Goal: Use online tool/utility: Utilize a website feature to perform a specific function

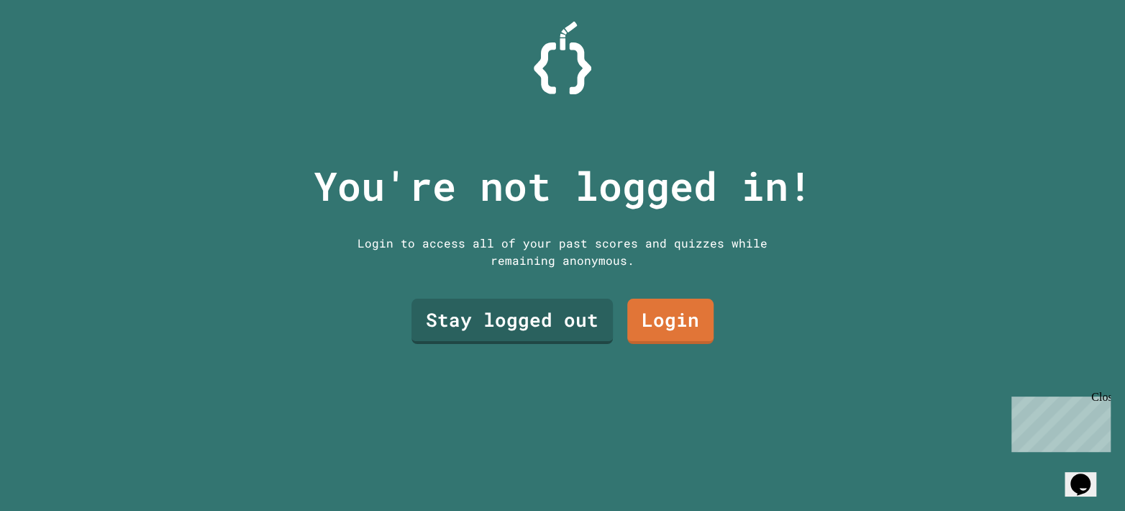
click at [650, 323] on link "Login" at bounding box center [670, 321] width 86 height 45
click at [533, 330] on link "Stay logged out" at bounding box center [512, 321] width 201 height 45
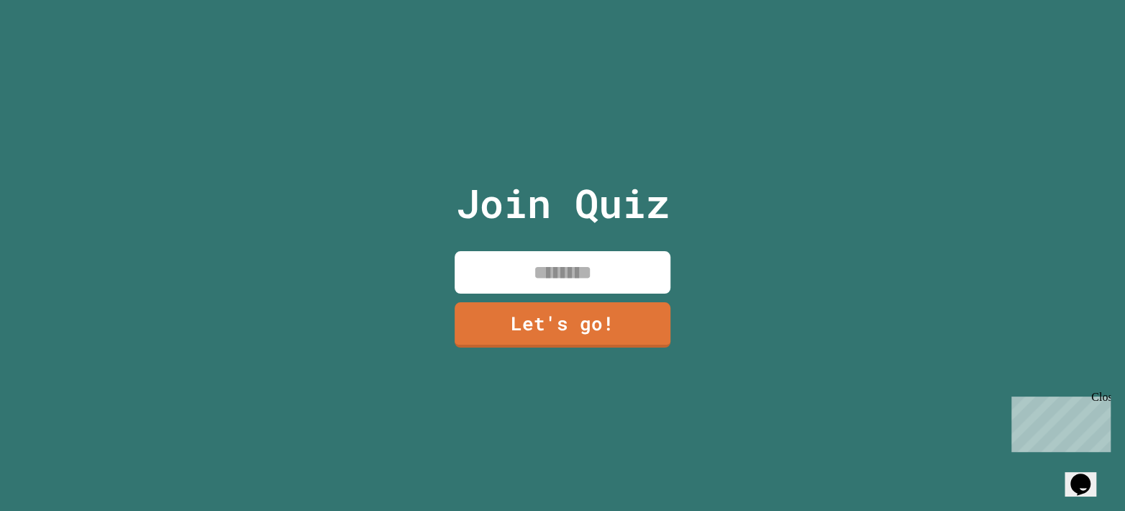
click at [581, 275] on input at bounding box center [563, 272] width 216 height 42
type input "********"
click at [609, 326] on link "Let's go!" at bounding box center [563, 324] width 216 height 45
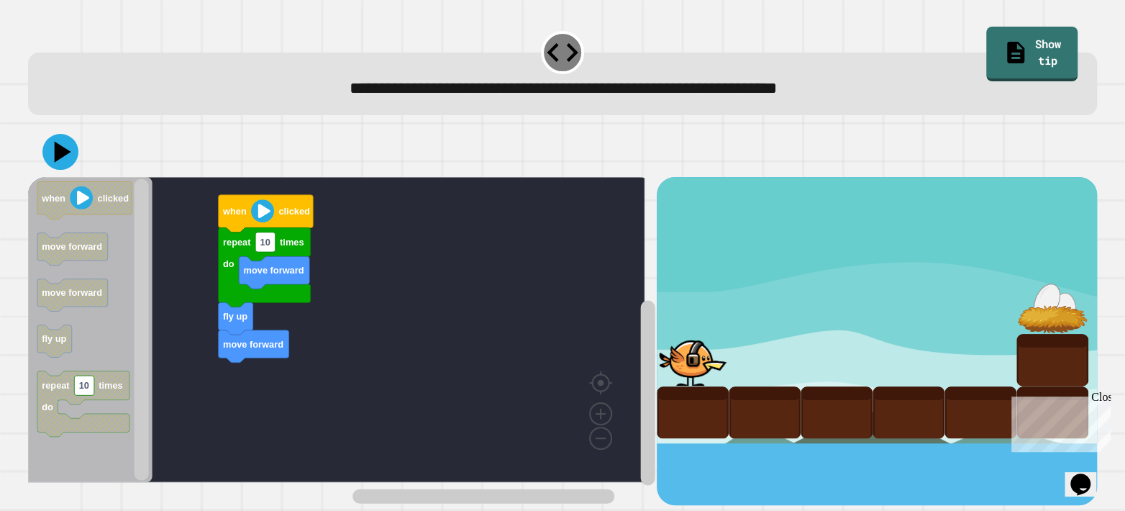
click at [57, 154] on icon at bounding box center [63, 151] width 17 height 21
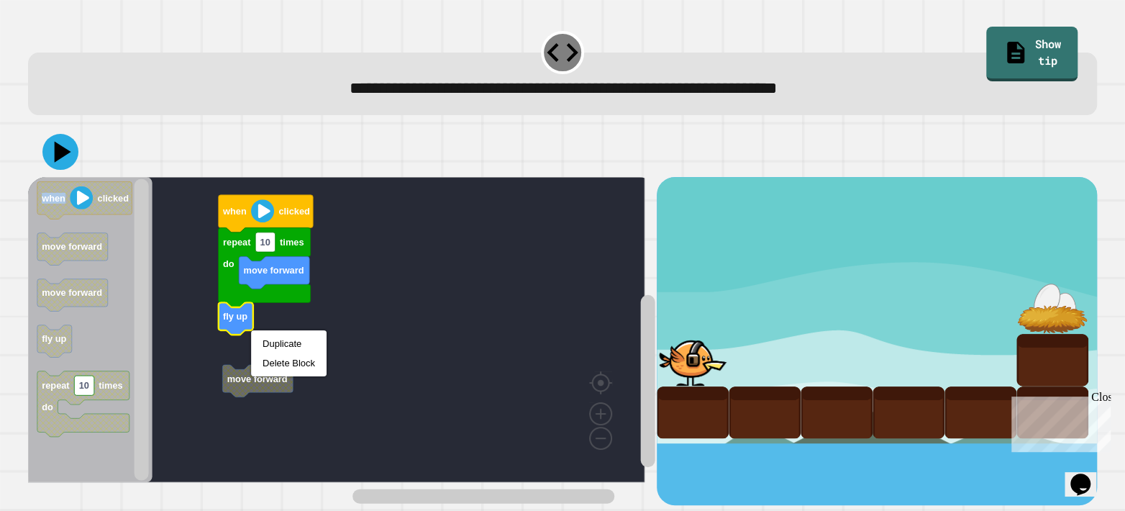
click at [287, 354] on rect "Blockly Workspace" at bounding box center [336, 329] width 617 height 305
click at [244, 318] on text "fly up" at bounding box center [235, 316] width 24 height 11
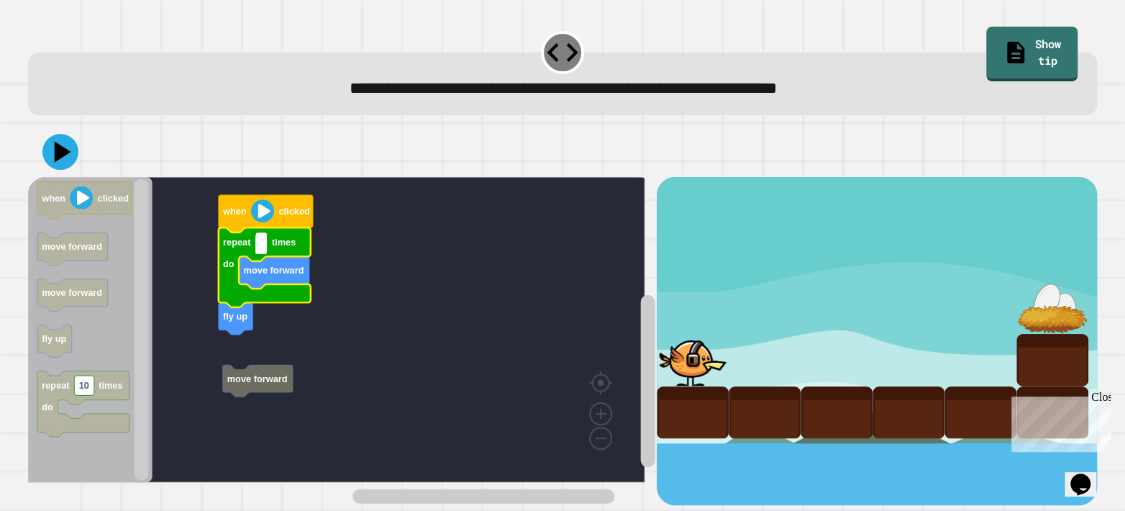
type input "*"
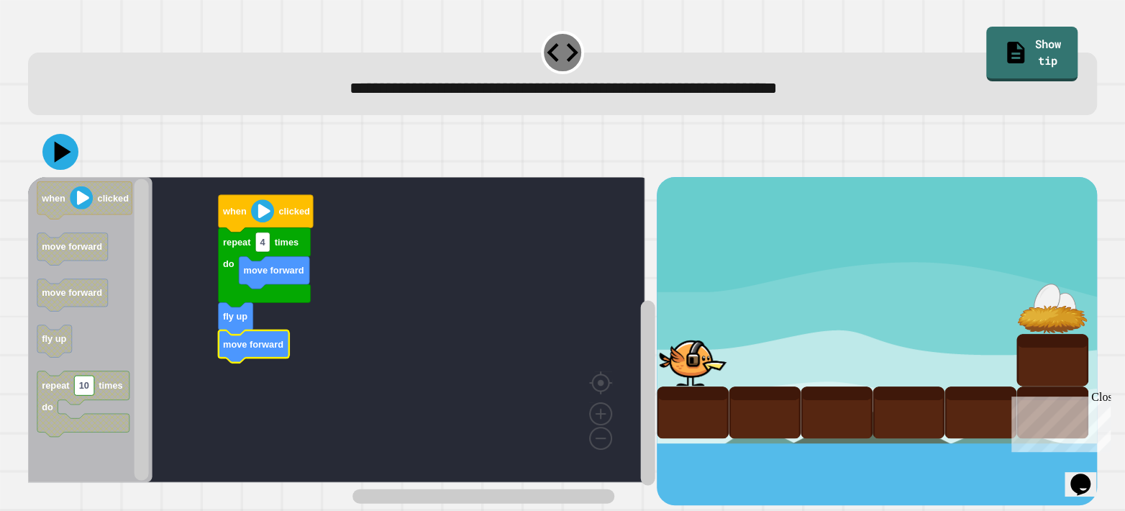
click at [281, 215] on text "clicked" at bounding box center [293, 211] width 31 height 11
click at [63, 164] on icon at bounding box center [60, 152] width 36 height 36
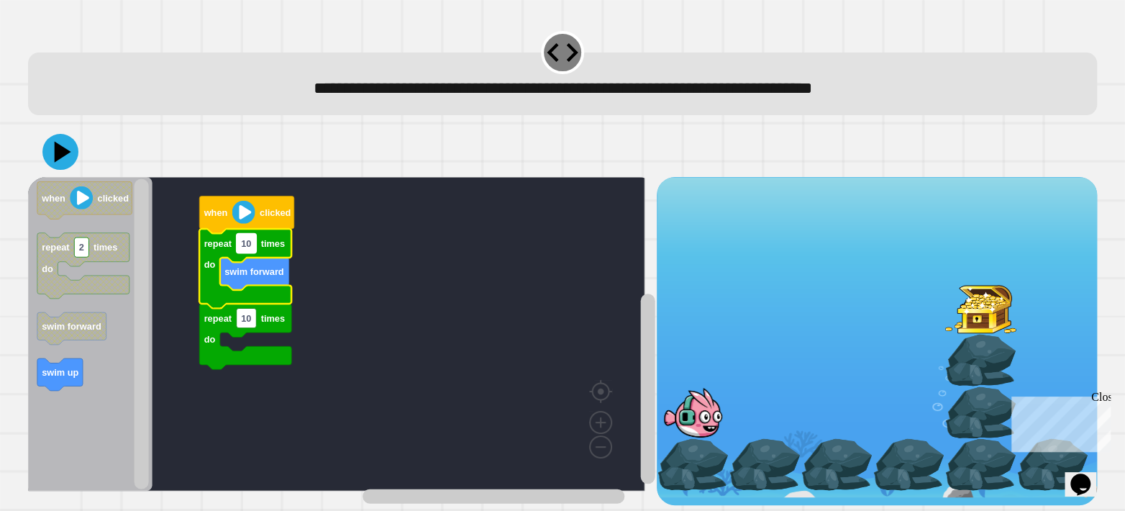
click at [245, 248] on text "10" at bounding box center [246, 242] width 10 height 11
type input "*"
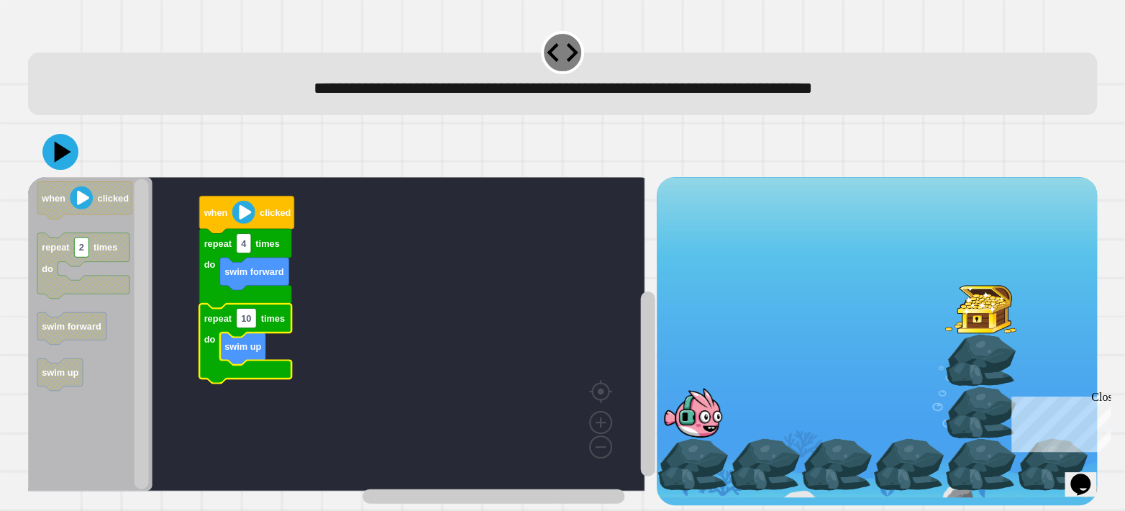
click at [235, 322] on icon "Blockly Workspace" at bounding box center [245, 343] width 92 height 79
click at [4, 378] on div "**********" at bounding box center [562, 255] width 1125 height 511
click at [250, 319] on text "10" at bounding box center [246, 317] width 10 height 11
type input "*"
click at [60, 165] on icon at bounding box center [60, 151] width 43 height 43
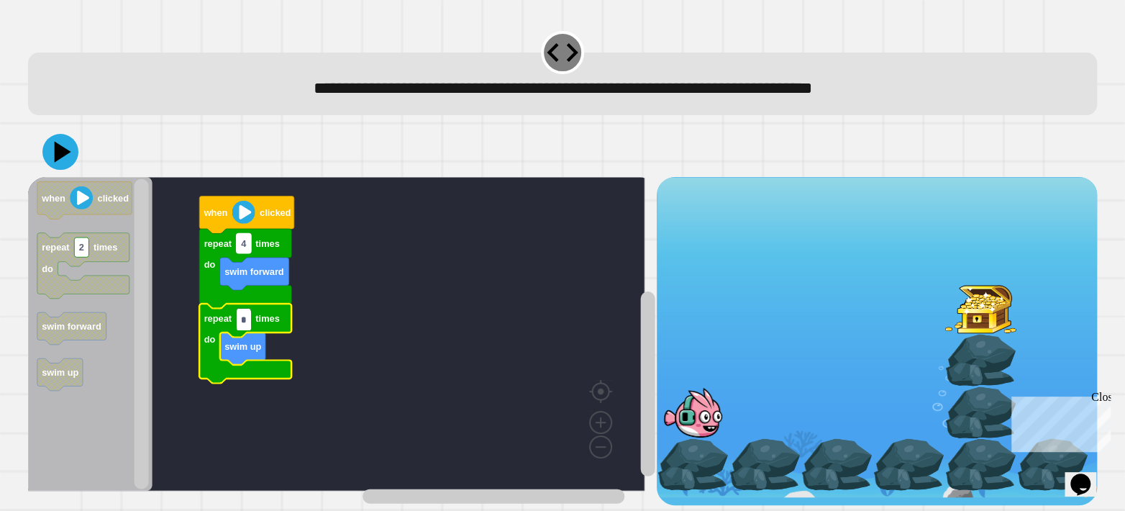
click at [245, 248] on text "4" at bounding box center [244, 242] width 6 height 11
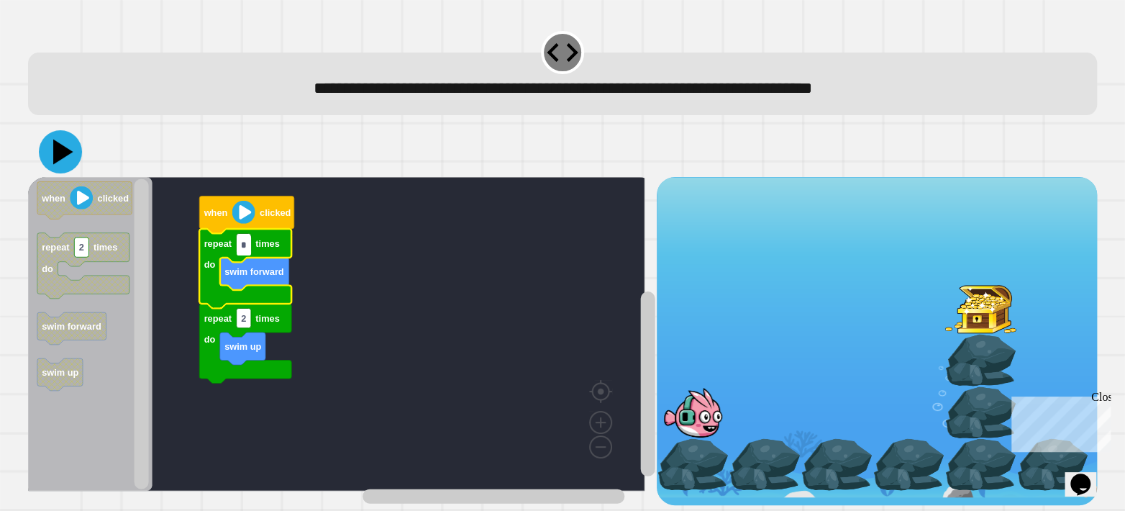
type input "*"
click at [44, 137] on icon at bounding box center [60, 151] width 43 height 43
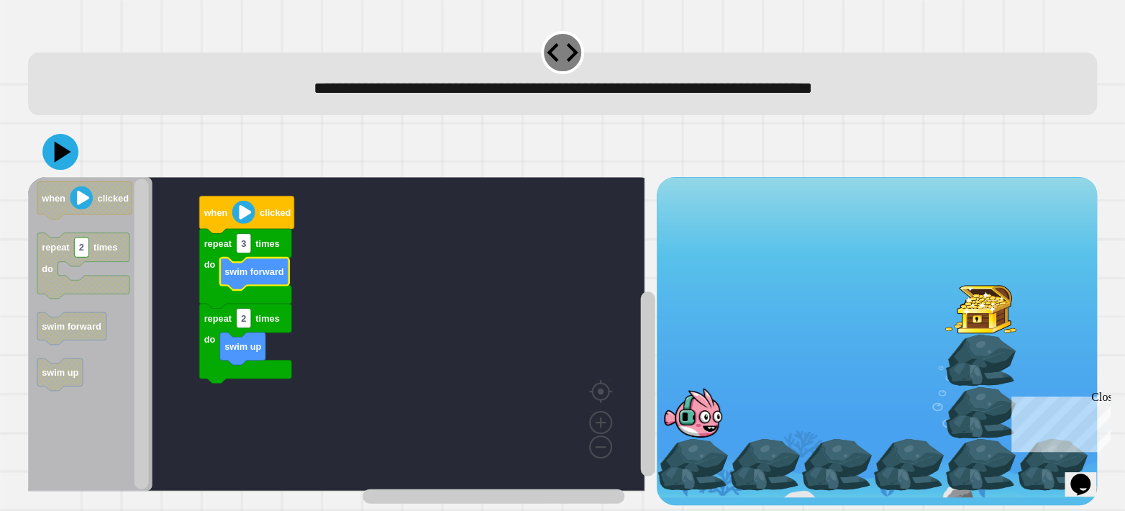
click at [248, 286] on icon "Blockly Workspace" at bounding box center [254, 274] width 69 height 32
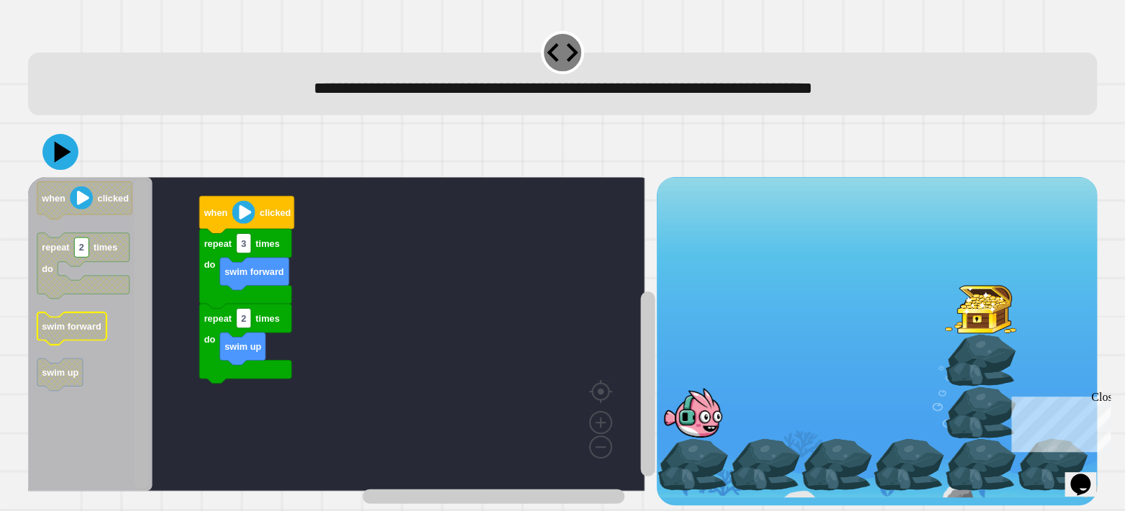
click at [61, 342] on icon "Blockly Workspace" at bounding box center [71, 328] width 69 height 32
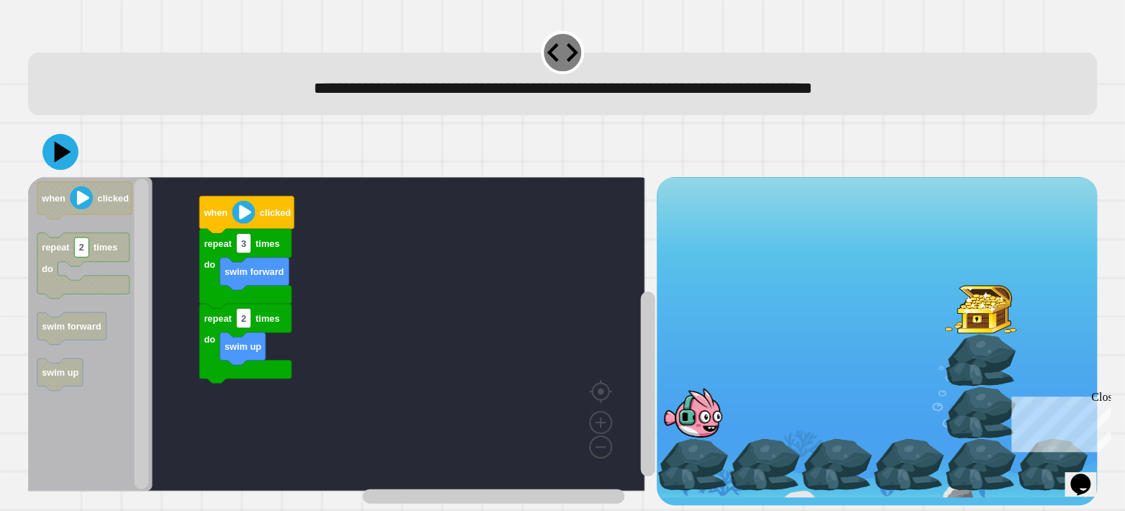
click at [257, 393] on div "when clicked repeat 3 times do repeat 2 times do swim up swim forward when clic…" at bounding box center [342, 341] width 629 height 328
click at [268, 276] on text "swim forward" at bounding box center [255, 271] width 60 height 11
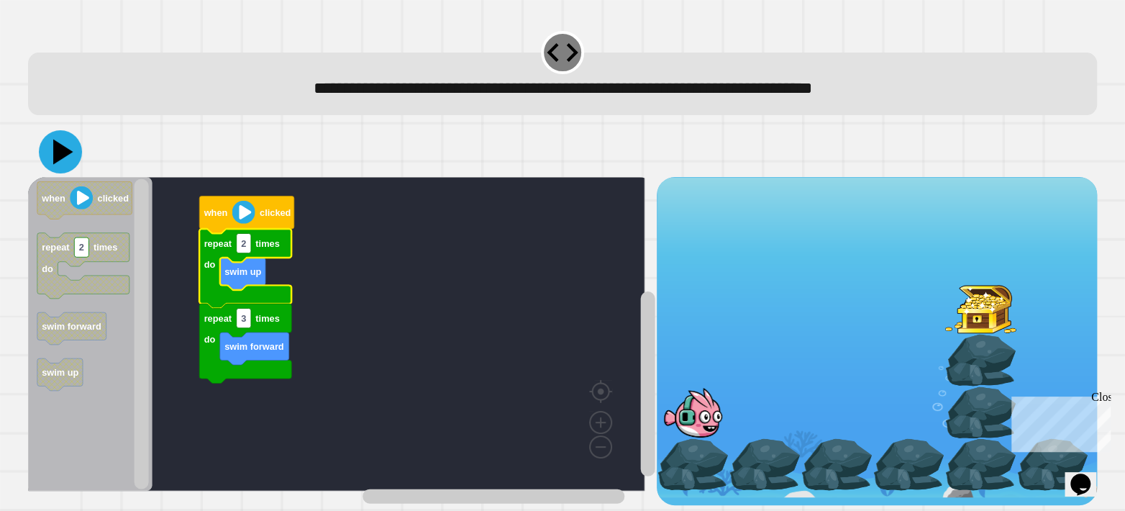
click at [57, 160] on icon at bounding box center [63, 151] width 20 height 25
click at [242, 322] on text "3" at bounding box center [243, 317] width 5 height 11
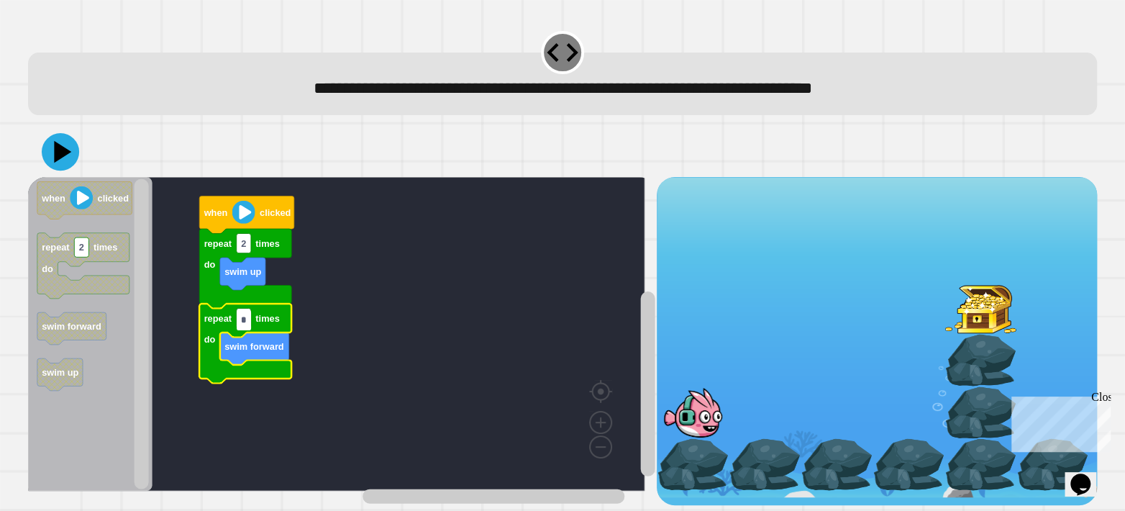
type input "*"
click at [63, 153] on icon at bounding box center [63, 151] width 20 height 25
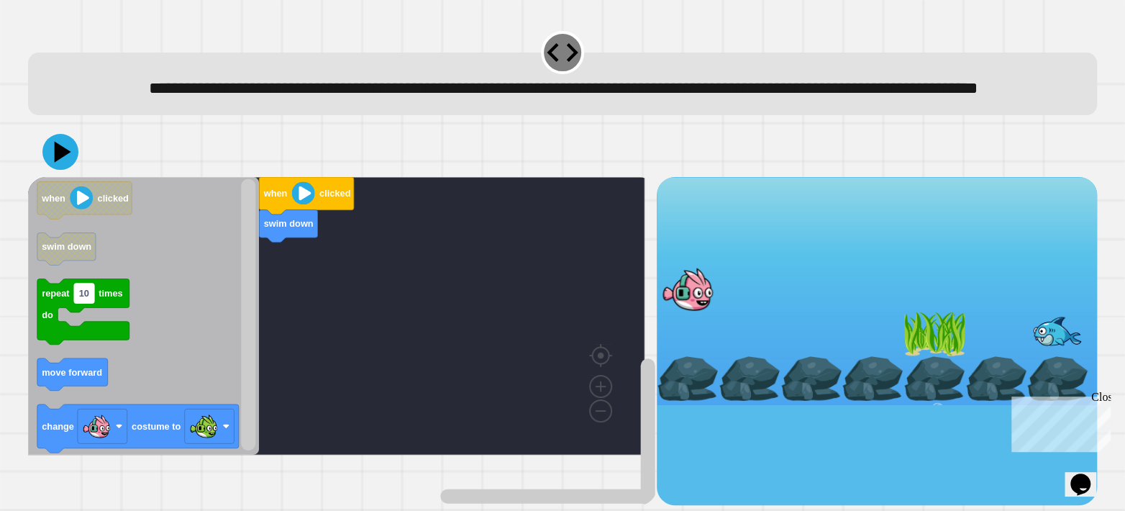
click at [185, 333] on icon "when clicked swim down repeat 10 times do move forward change costume to" at bounding box center [143, 316] width 231 height 278
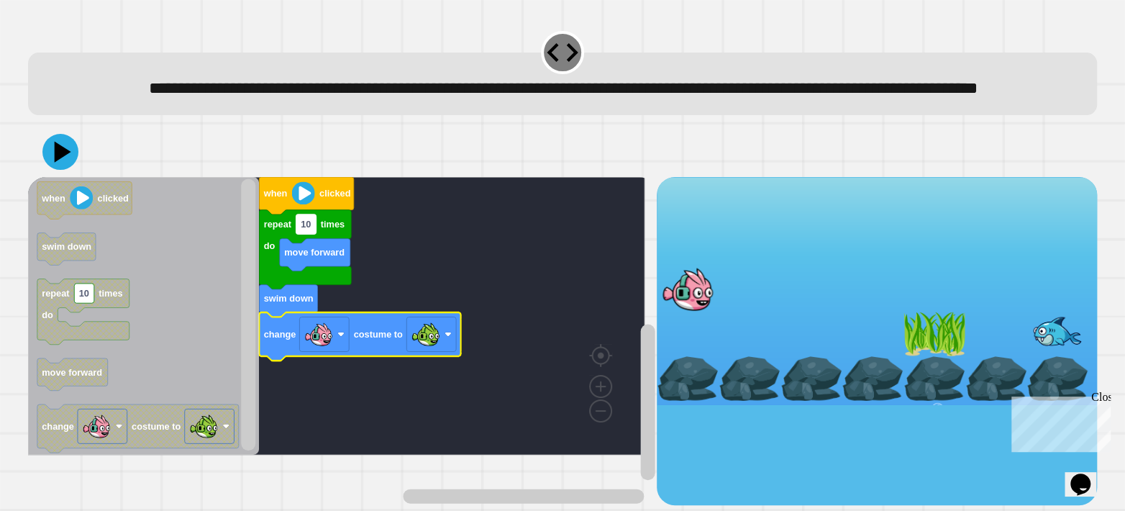
click at [308, 234] on rect "Blockly Workspace" at bounding box center [306, 223] width 20 height 19
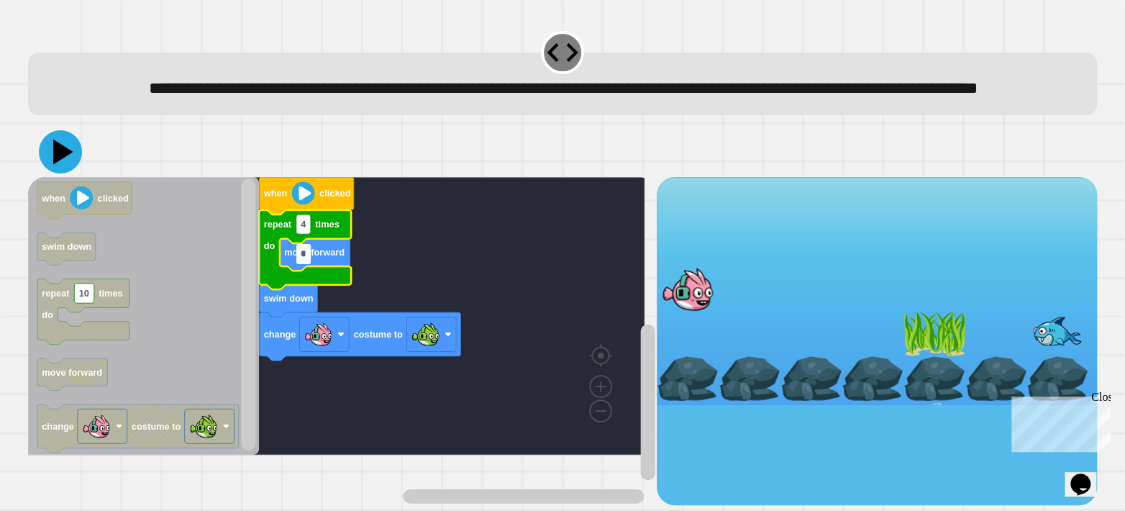
type input "*"
click at [71, 173] on icon at bounding box center [60, 151] width 43 height 43
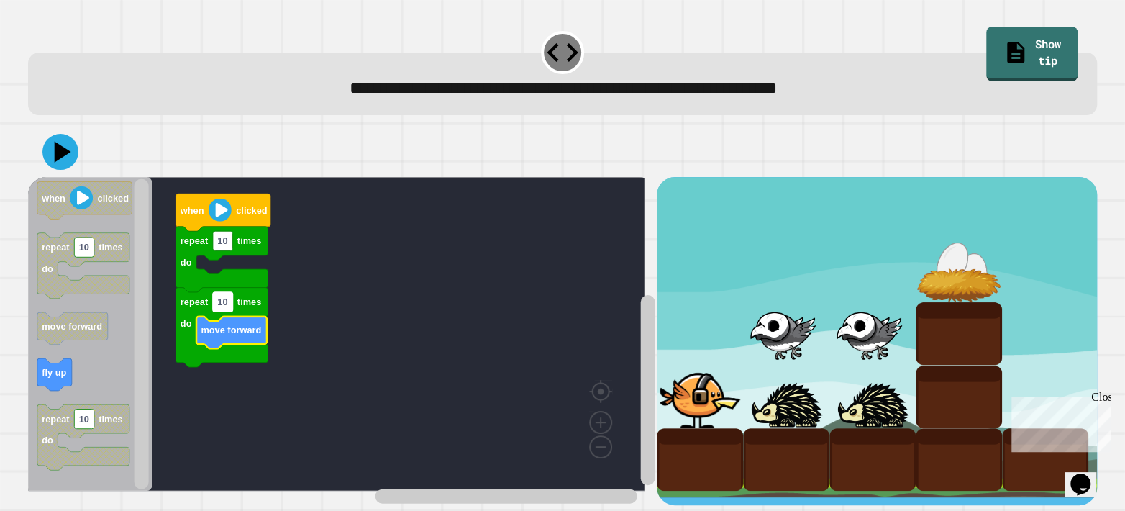
click at [218, 307] on text "10" at bounding box center [222, 301] width 10 height 11
type input "*"
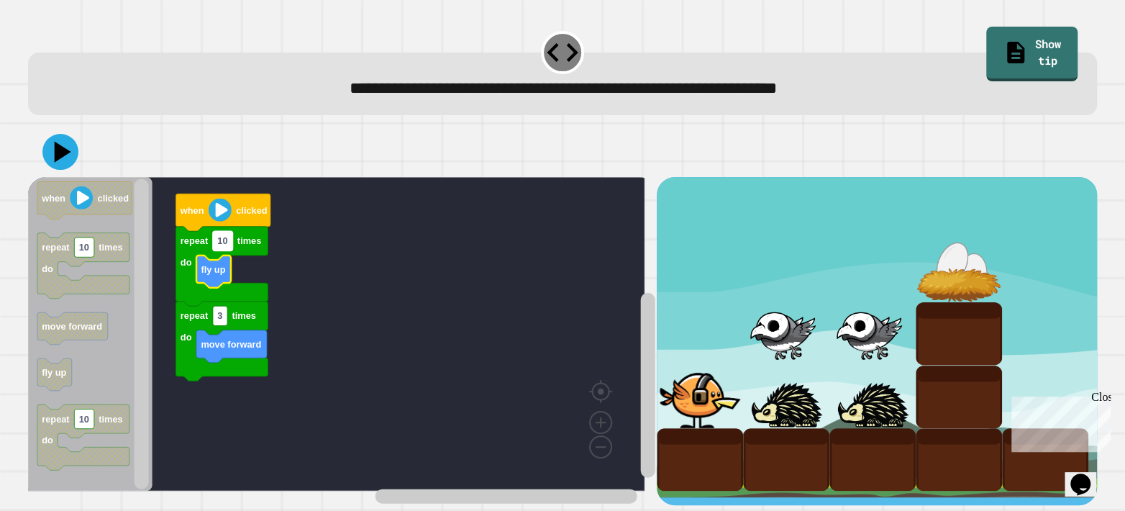
click at [227, 243] on text "10" at bounding box center [222, 240] width 10 height 11
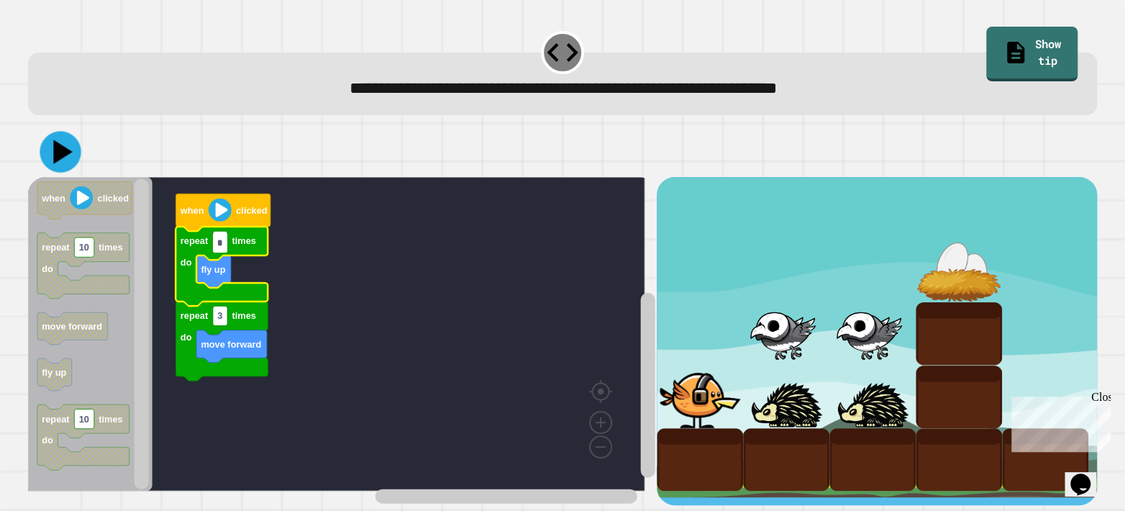
type input "*"
click at [67, 153] on icon at bounding box center [63, 152] width 19 height 24
